Goal: Find contact information: Find contact information

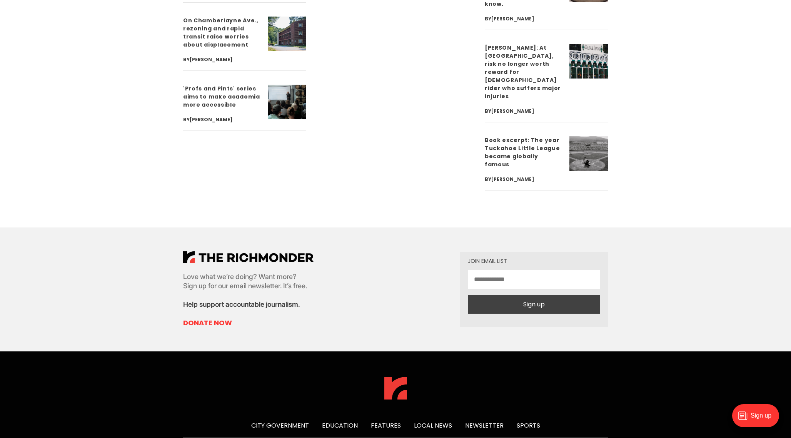
scroll to position [2836, 0]
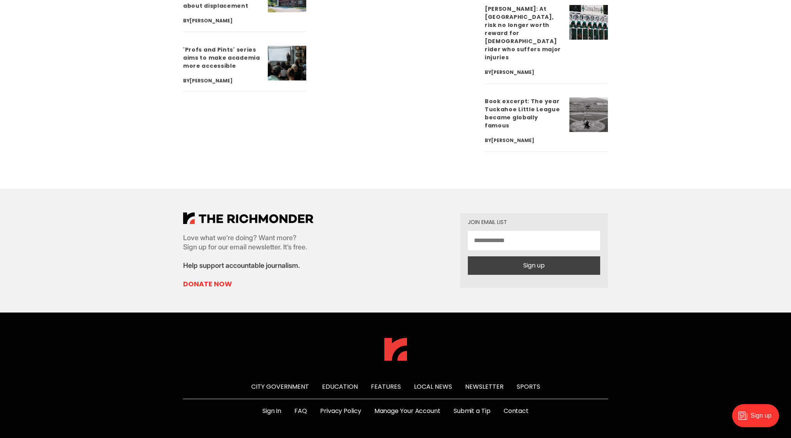
click at [527, 406] on link "Contact" at bounding box center [515, 410] width 25 height 9
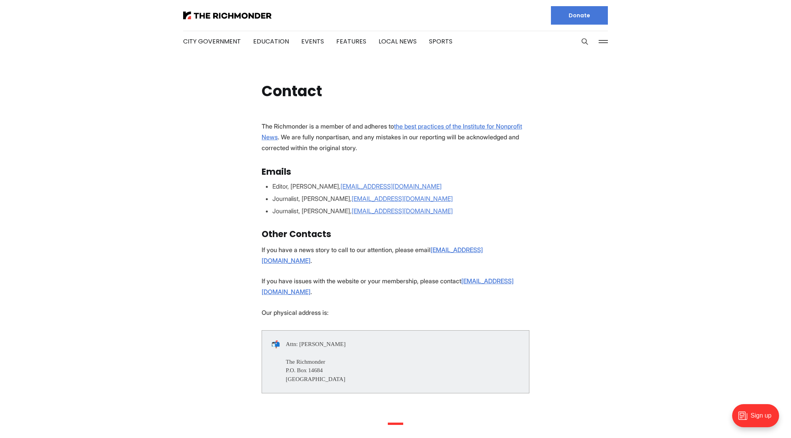
drag, startPoint x: 271, startPoint y: 183, endPoint x: 357, endPoint y: 196, distance: 86.8
click at [357, 196] on ul "Editor, [PERSON_NAME], [EMAIL_ADDRESS][DOMAIN_NAME] Journalist, [PERSON_NAME], …" at bounding box center [396, 199] width 268 height 34
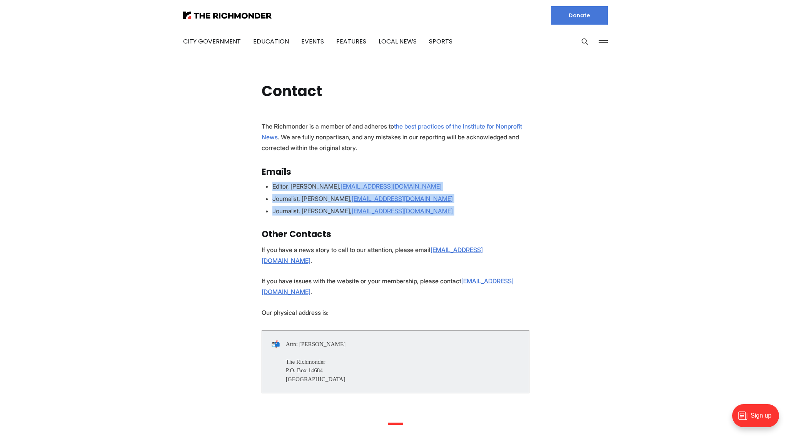
drag, startPoint x: 274, startPoint y: 186, endPoint x: 524, endPoint y: 223, distance: 252.8
click at [524, 223] on section "The Richmonder is a member of and adheres to the best practices of the Institut…" at bounding box center [395, 268] width 791 height 295
copy ul "Editor, [PERSON_NAME], [EMAIL_ADDRESS][DOMAIN_NAME] Journalist, [PERSON_NAME], …"
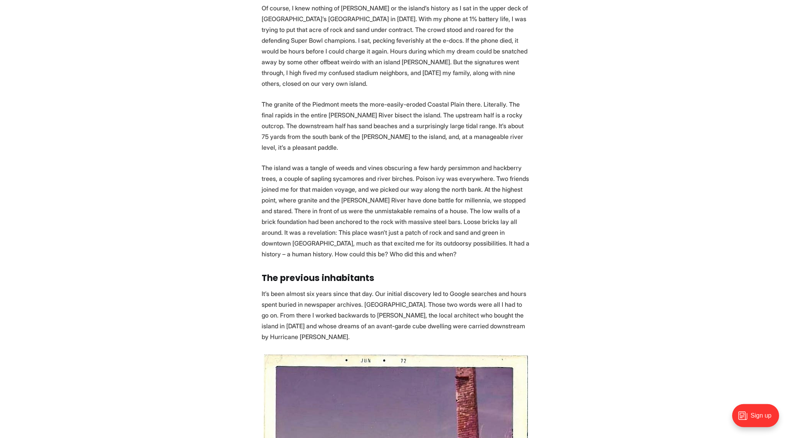
scroll to position [874, 0]
